Goal: Task Accomplishment & Management: Manage account settings

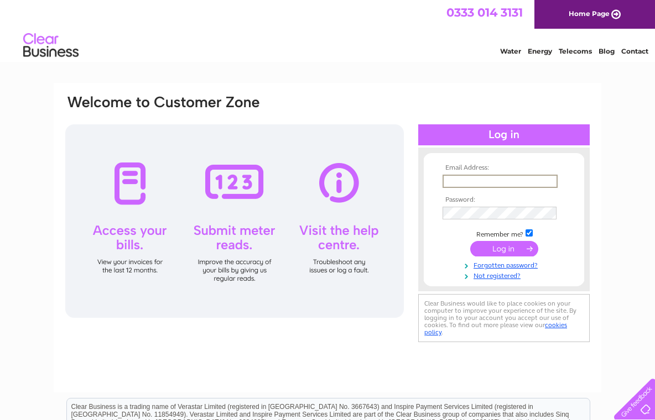
type input "[EMAIL_ADDRESS][DOMAIN_NAME]"
click at [518, 241] on input "submit" at bounding box center [504, 248] width 68 height 15
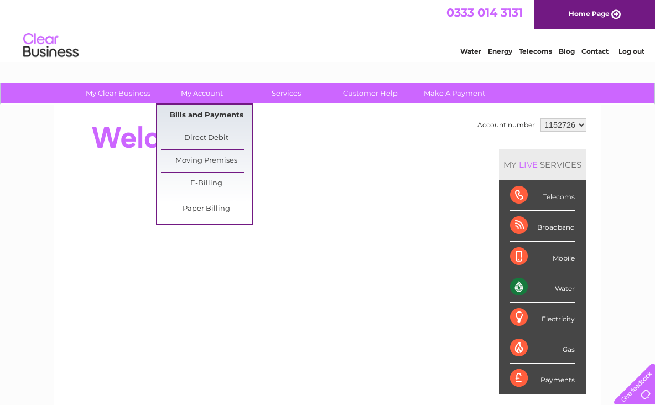
click at [216, 111] on link "Bills and Payments" at bounding box center [206, 116] width 91 height 22
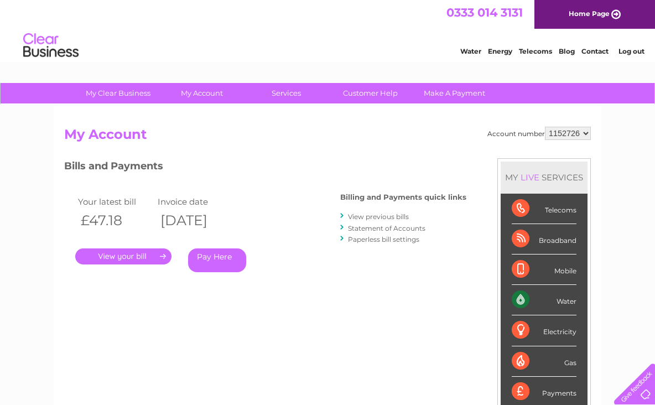
click at [144, 253] on link "." at bounding box center [123, 256] width 96 height 16
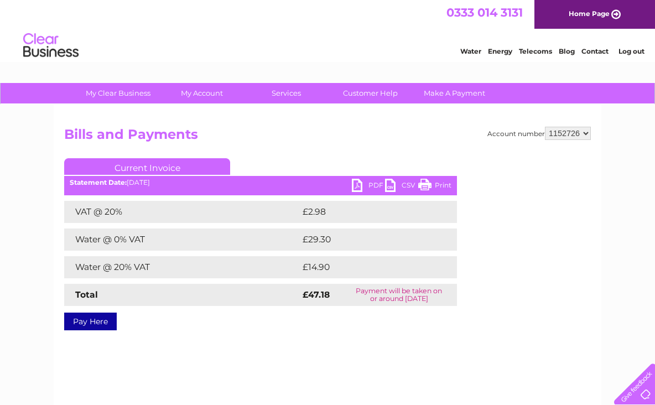
click at [377, 182] on link "PDF" at bounding box center [368, 187] width 33 height 16
